Goal: Task Accomplishment & Management: Manage account settings

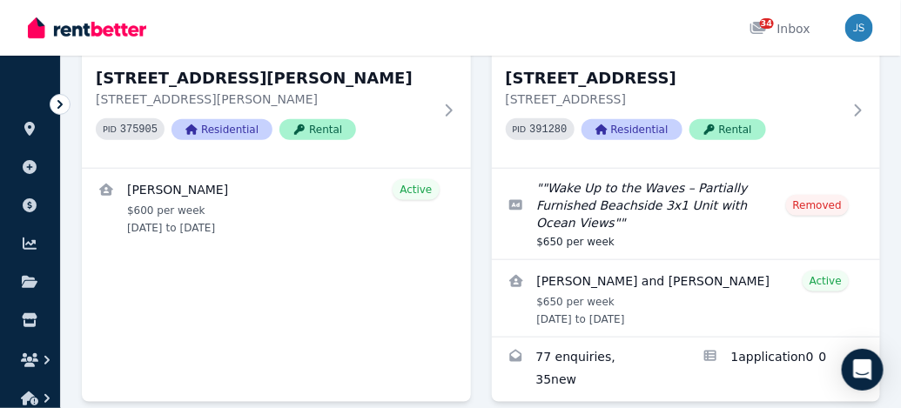
scroll to position [351, 0]
click at [780, 30] on div "34 Inbox" at bounding box center [780, 28] width 61 height 17
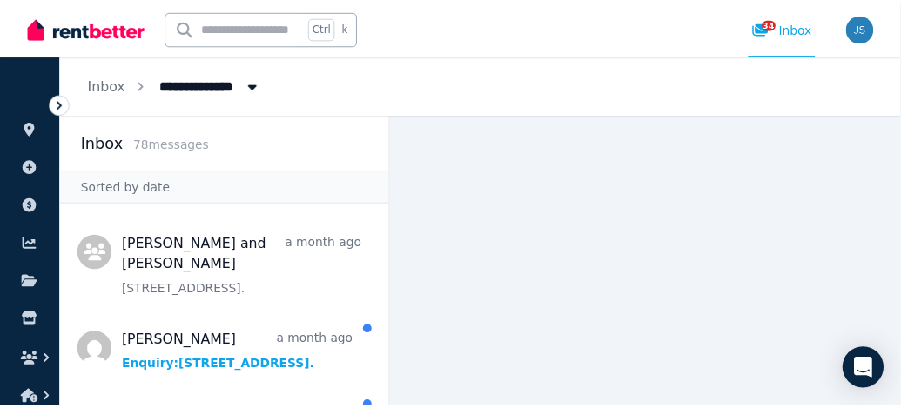
scroll to position [226, 0]
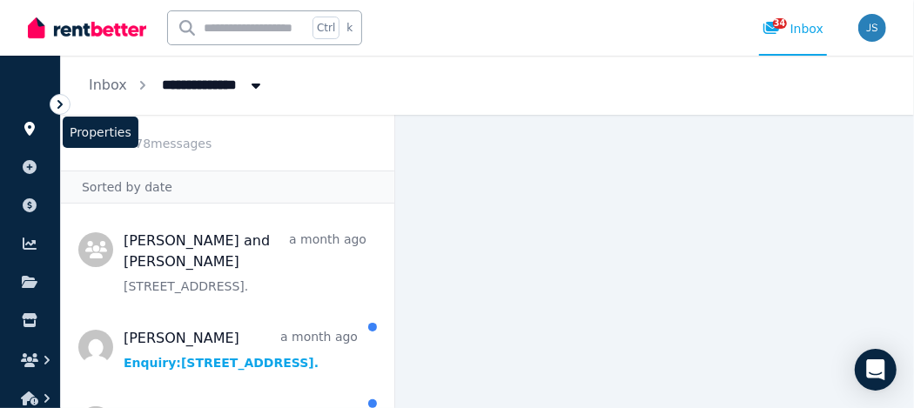
click at [30, 129] on icon at bounding box center [29, 129] width 10 height 14
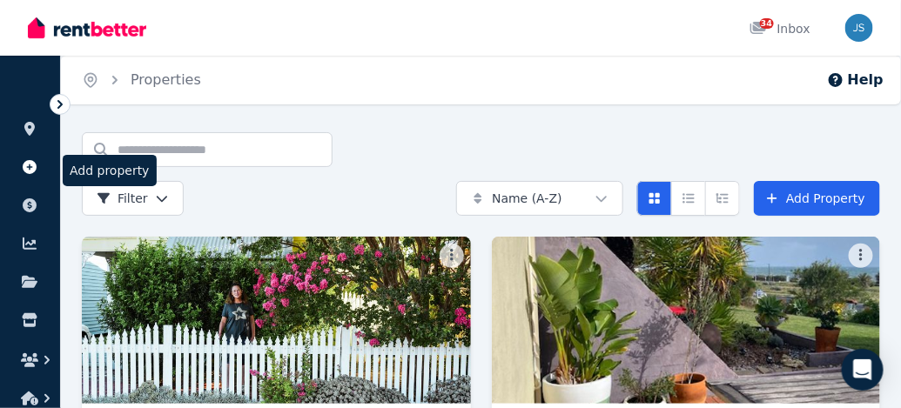
click at [29, 171] on icon at bounding box center [30, 167] width 14 height 14
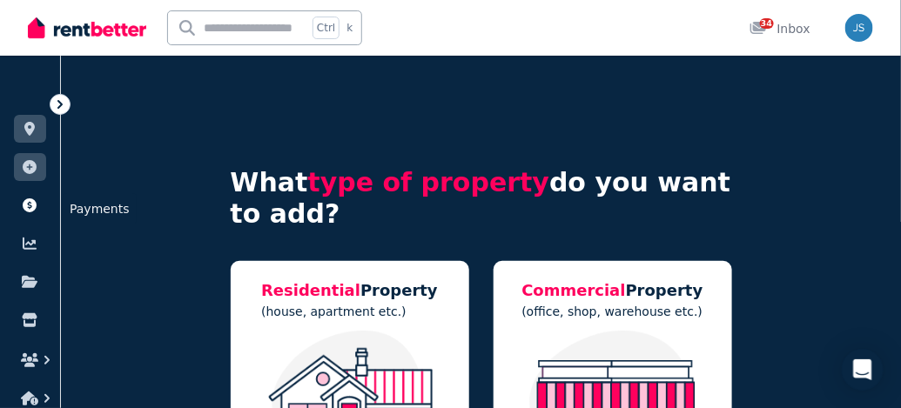
click at [34, 208] on icon at bounding box center [30, 206] width 14 height 14
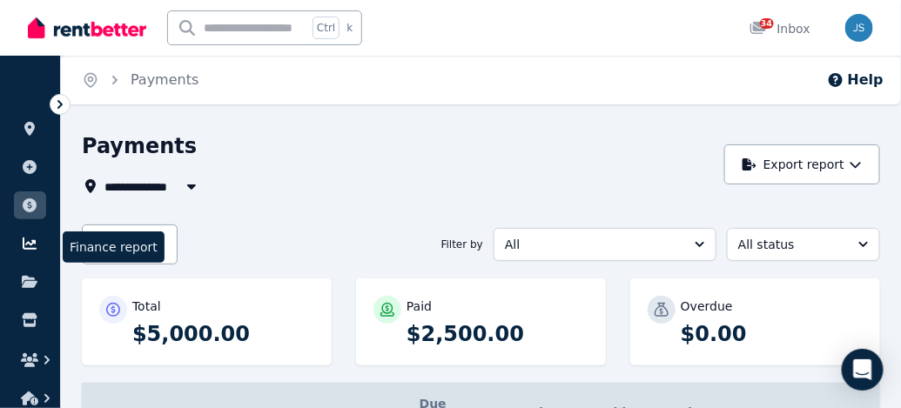
click at [28, 248] on icon at bounding box center [30, 244] width 14 height 12
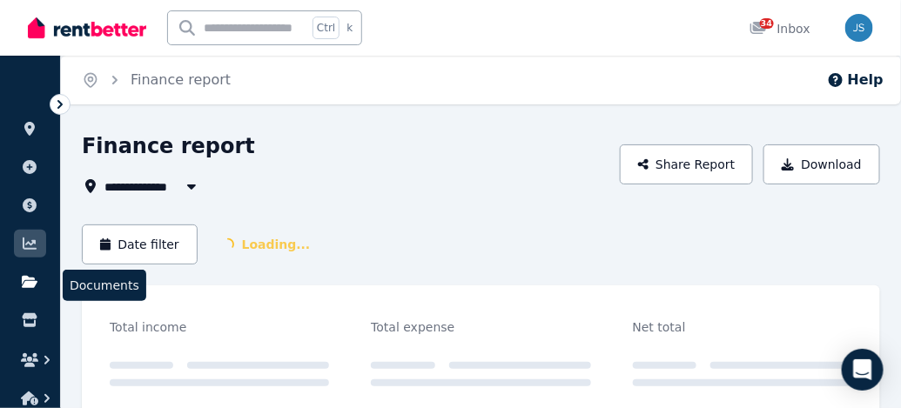
click at [32, 287] on icon at bounding box center [30, 282] width 16 height 12
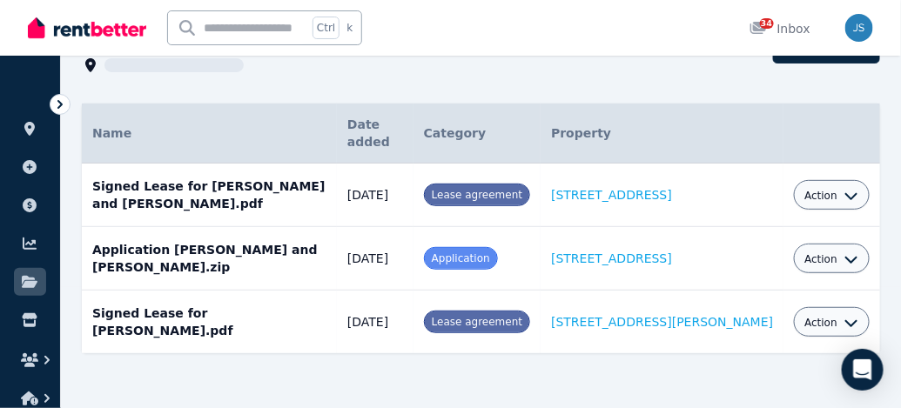
scroll to position [121, 0]
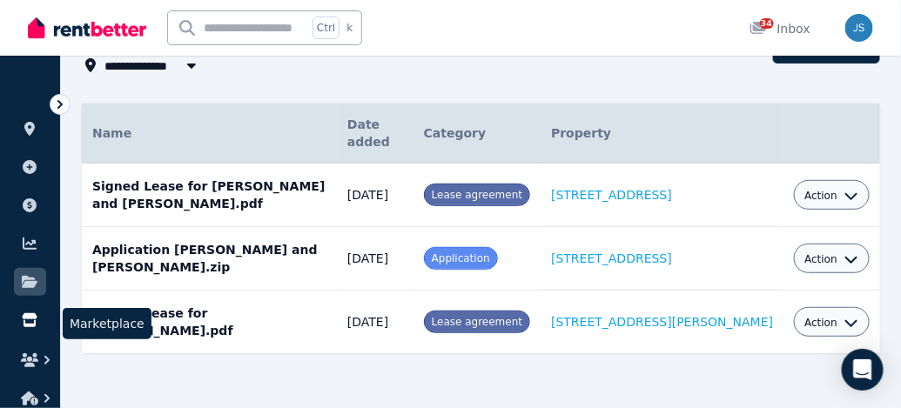
click at [32, 323] on icon at bounding box center [29, 321] width 17 height 14
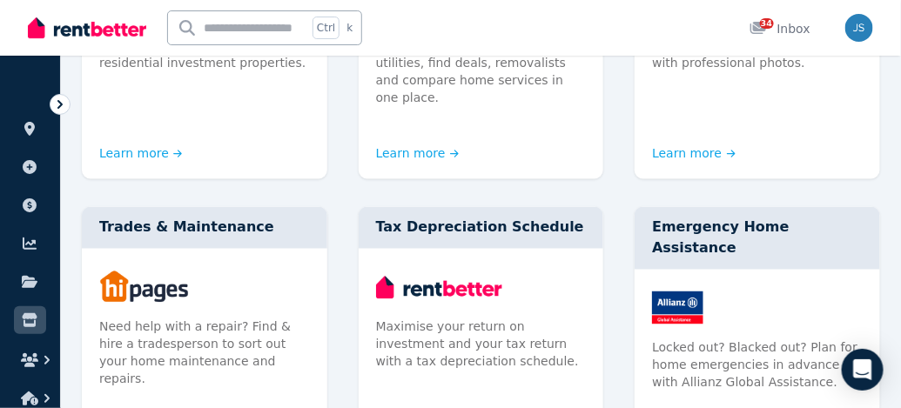
scroll to position [642, 0]
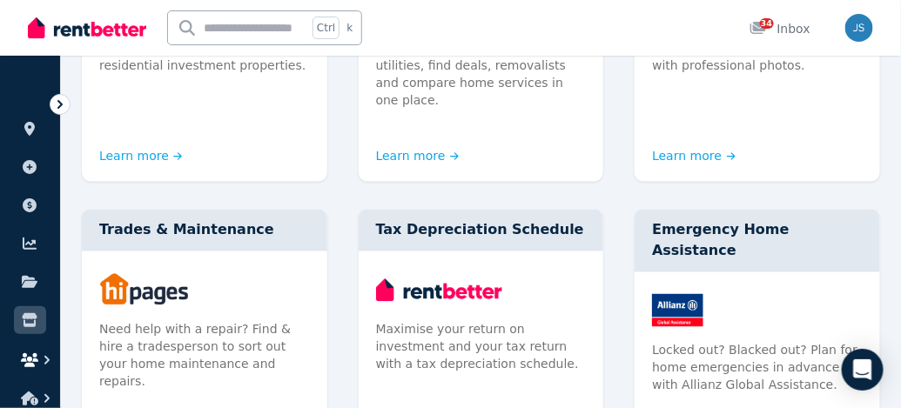
click at [35, 367] on icon "button" at bounding box center [29, 361] width 17 height 14
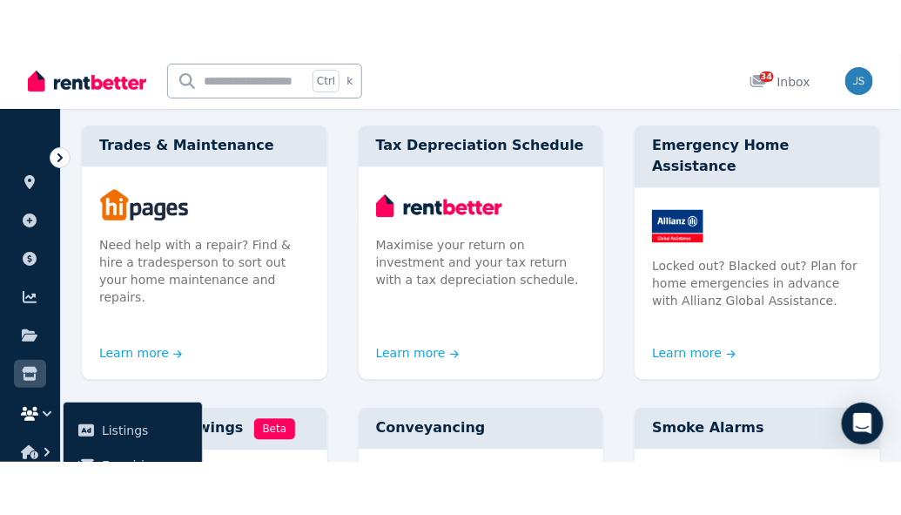
scroll to position [799, 0]
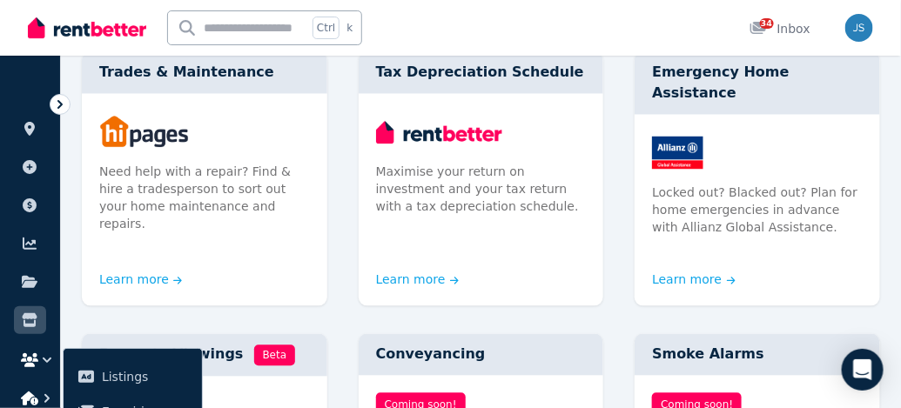
click at [47, 398] on icon "button" at bounding box center [46, 398] width 17 height 17
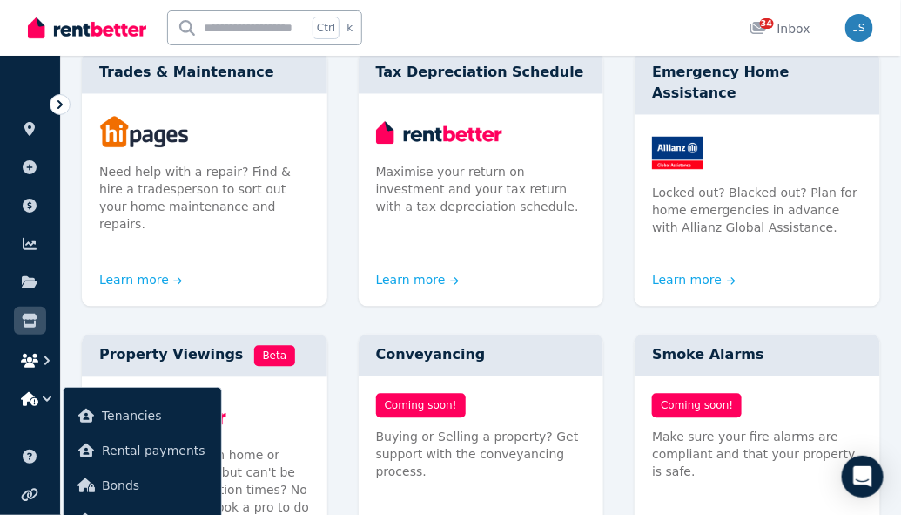
click at [30, 359] on icon "button" at bounding box center [29, 361] width 17 height 14
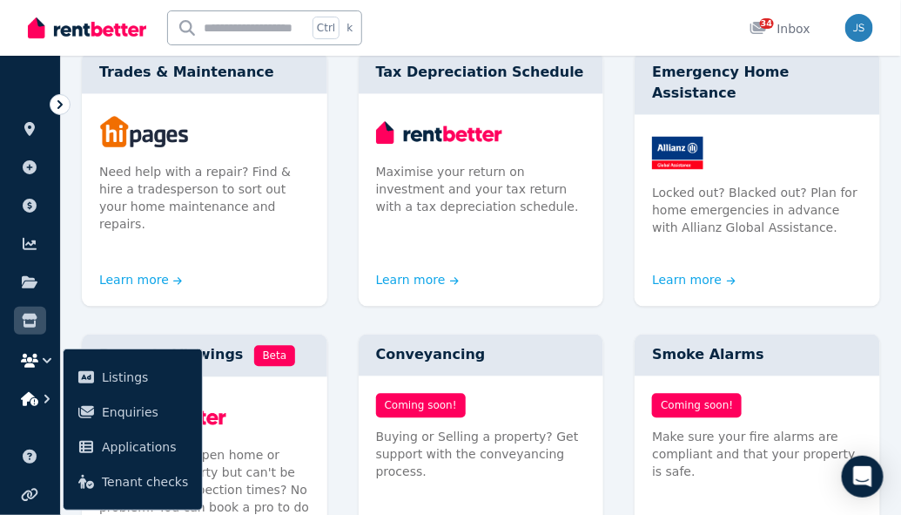
click at [37, 393] on icon "button" at bounding box center [29, 399] width 17 height 14
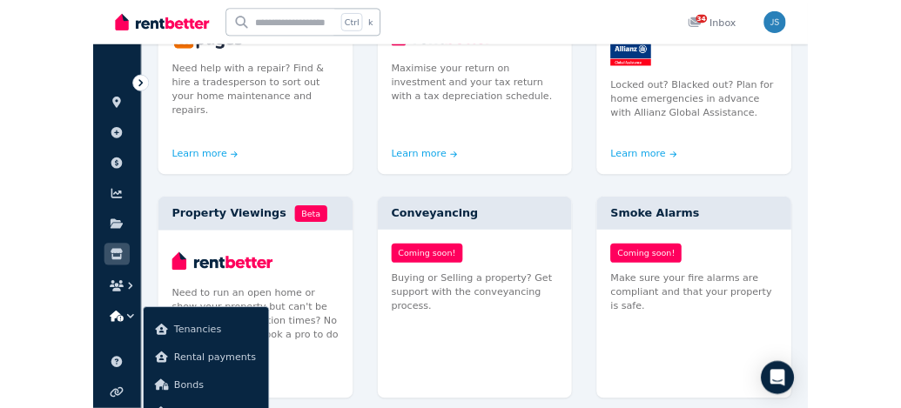
scroll to position [901, 0]
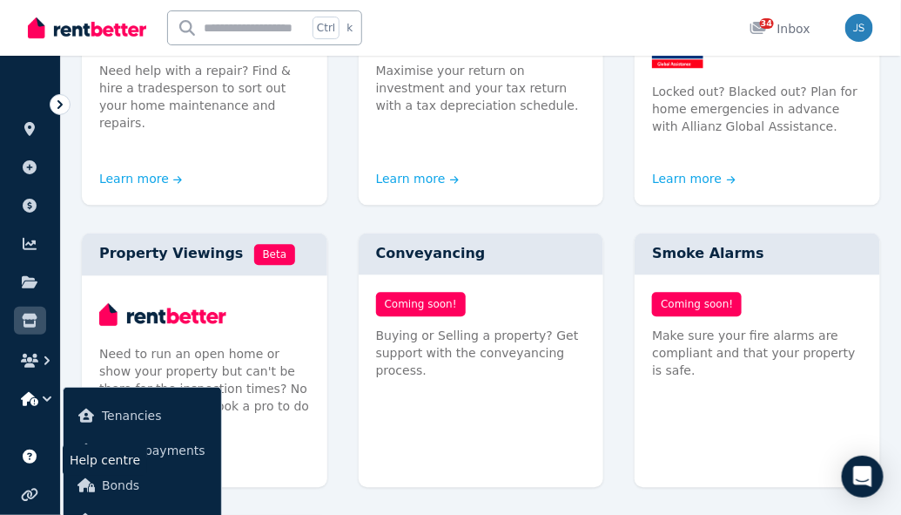
click at [30, 408] on icon at bounding box center [30, 456] width 14 height 14
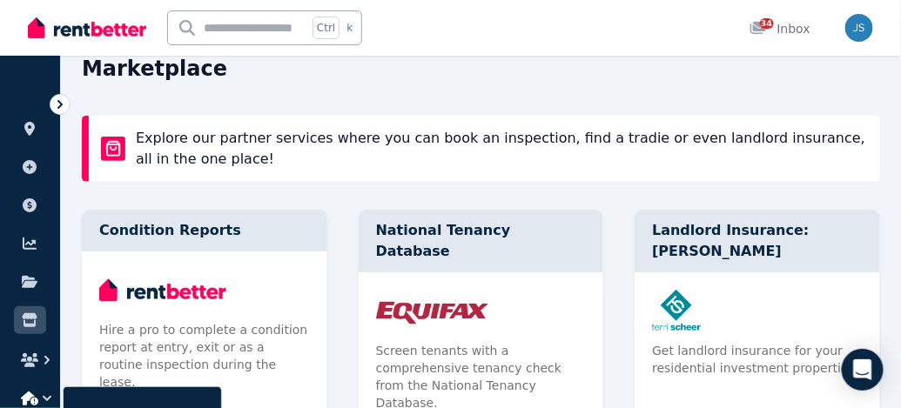
scroll to position [0, 0]
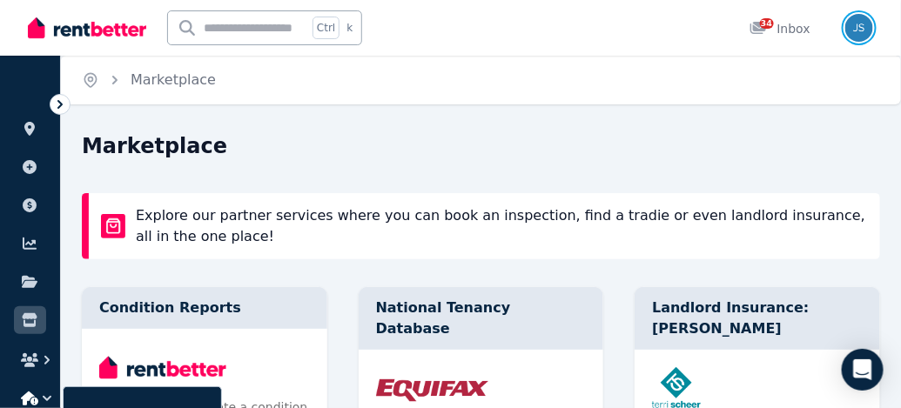
click at [852, 27] on img "button" at bounding box center [860, 28] width 28 height 28
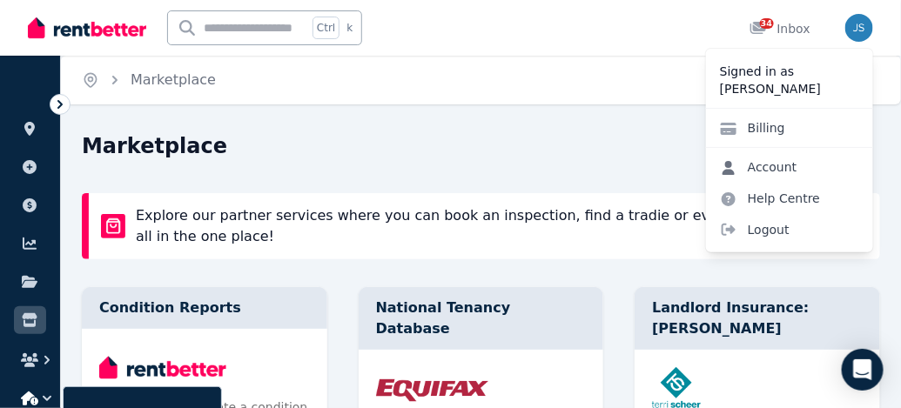
click at [774, 164] on link "Account" at bounding box center [758, 167] width 105 height 31
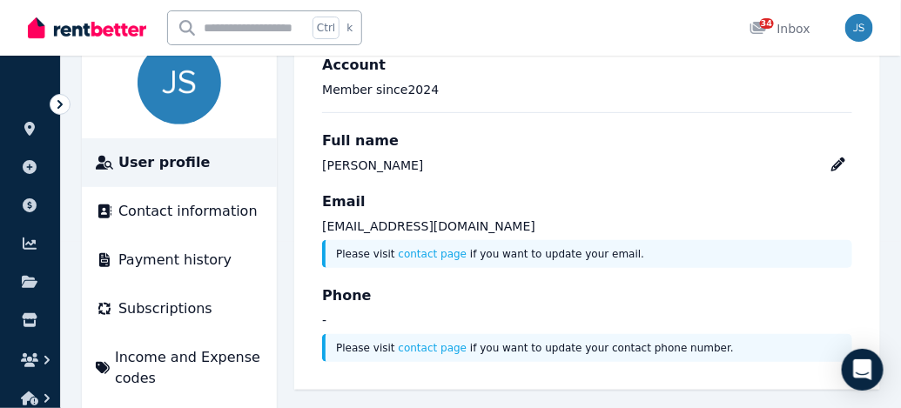
scroll to position [240, 0]
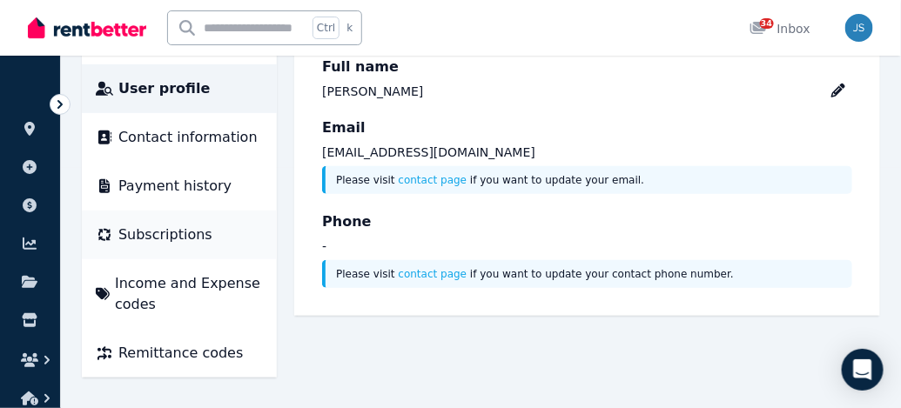
click at [167, 228] on span "Subscriptions" at bounding box center [165, 235] width 94 height 21
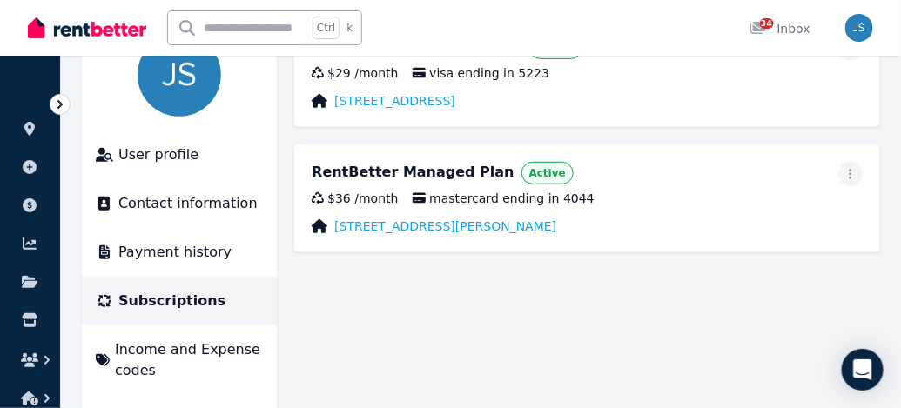
scroll to position [115, 0]
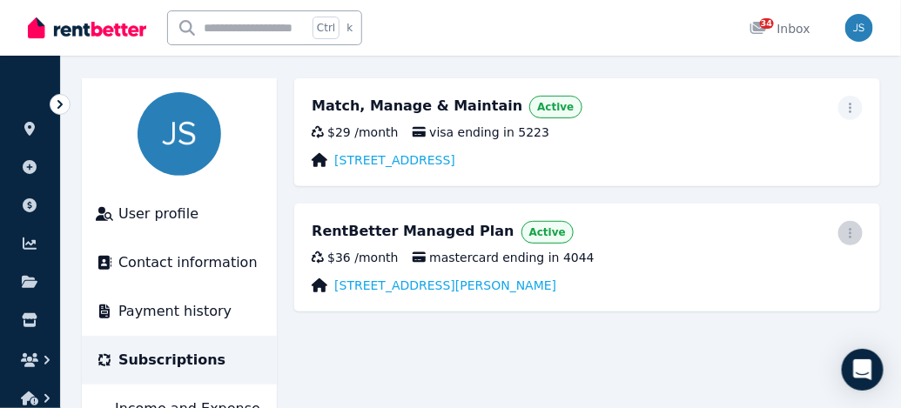
click at [852, 224] on span "button" at bounding box center [851, 233] width 24 height 24
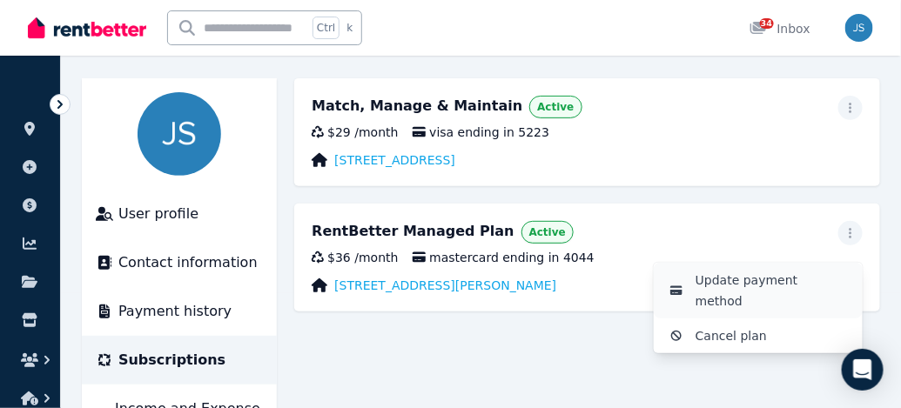
click at [778, 278] on span "Update payment method" at bounding box center [772, 291] width 153 height 42
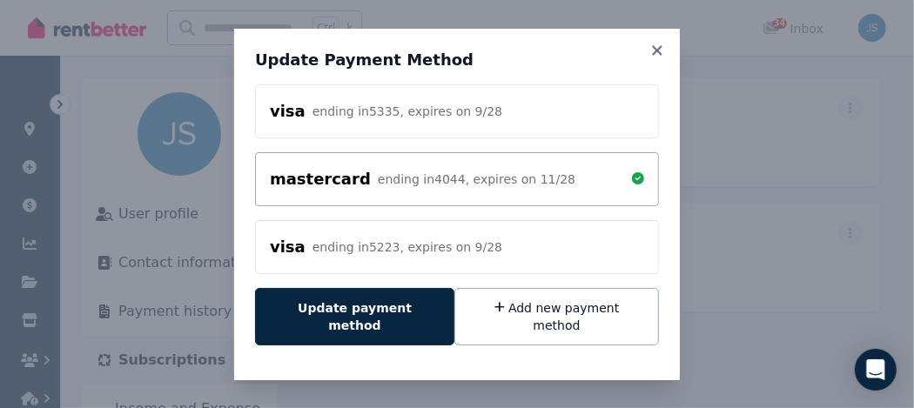
click at [484, 120] on div "visa ending in 5335 , expires on 9 / 28" at bounding box center [457, 111] width 374 height 24
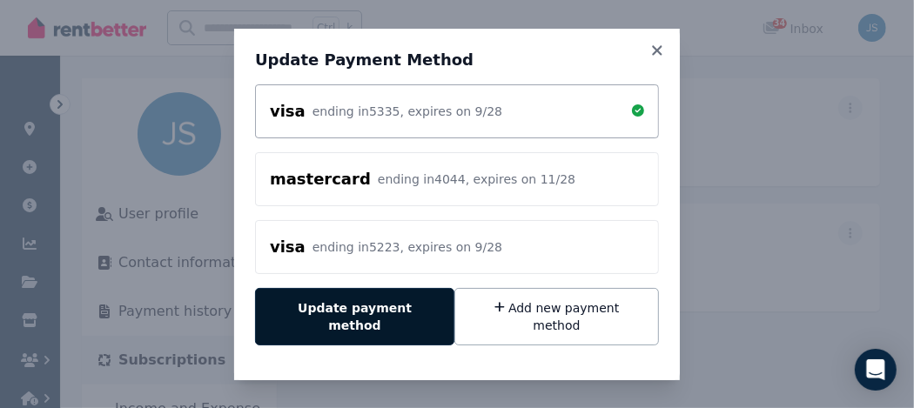
click at [320, 311] on button "Update payment method" at bounding box center [354, 316] width 199 height 57
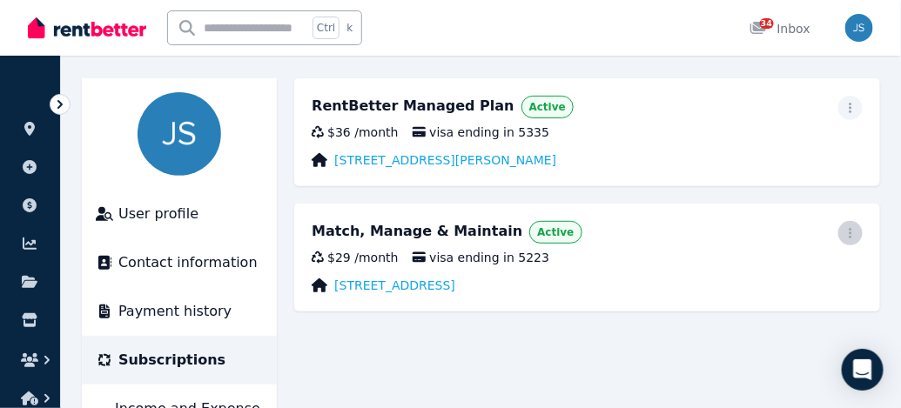
click at [852, 232] on icon "button" at bounding box center [850, 233] width 3 height 10
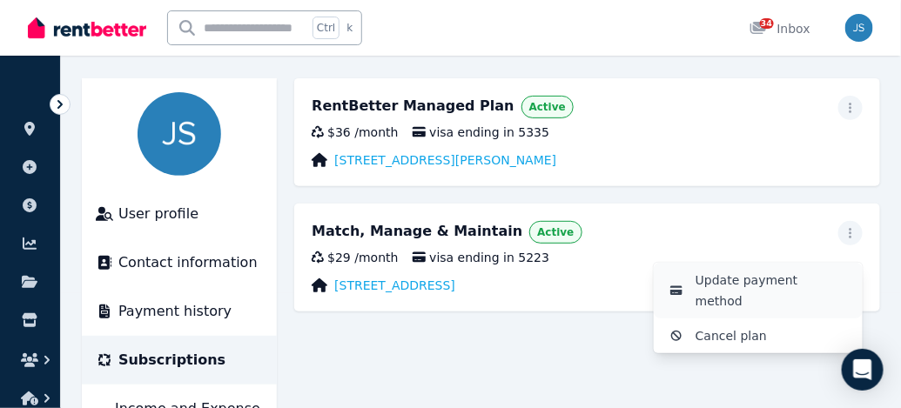
click at [750, 287] on span "Update payment method" at bounding box center [772, 291] width 153 height 42
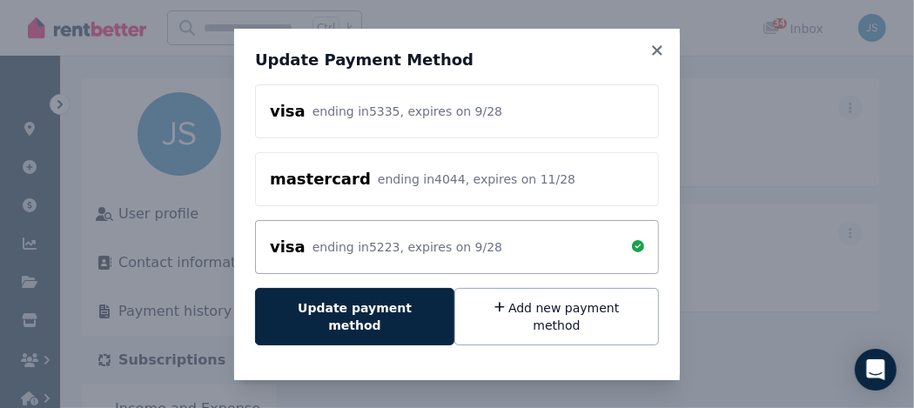
click at [492, 120] on div "visa ending in 5335 , expires on 9 / 28" at bounding box center [457, 111] width 374 height 24
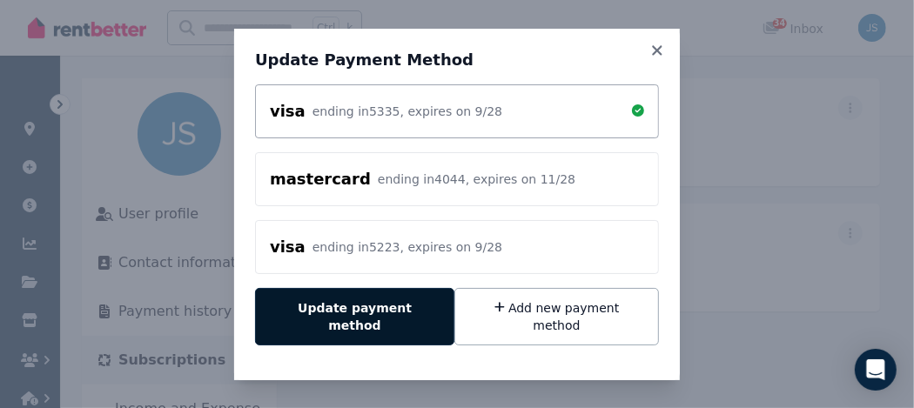
click at [342, 314] on button "Update payment method" at bounding box center [354, 316] width 199 height 57
